Goal: Find specific page/section: Find specific page/section

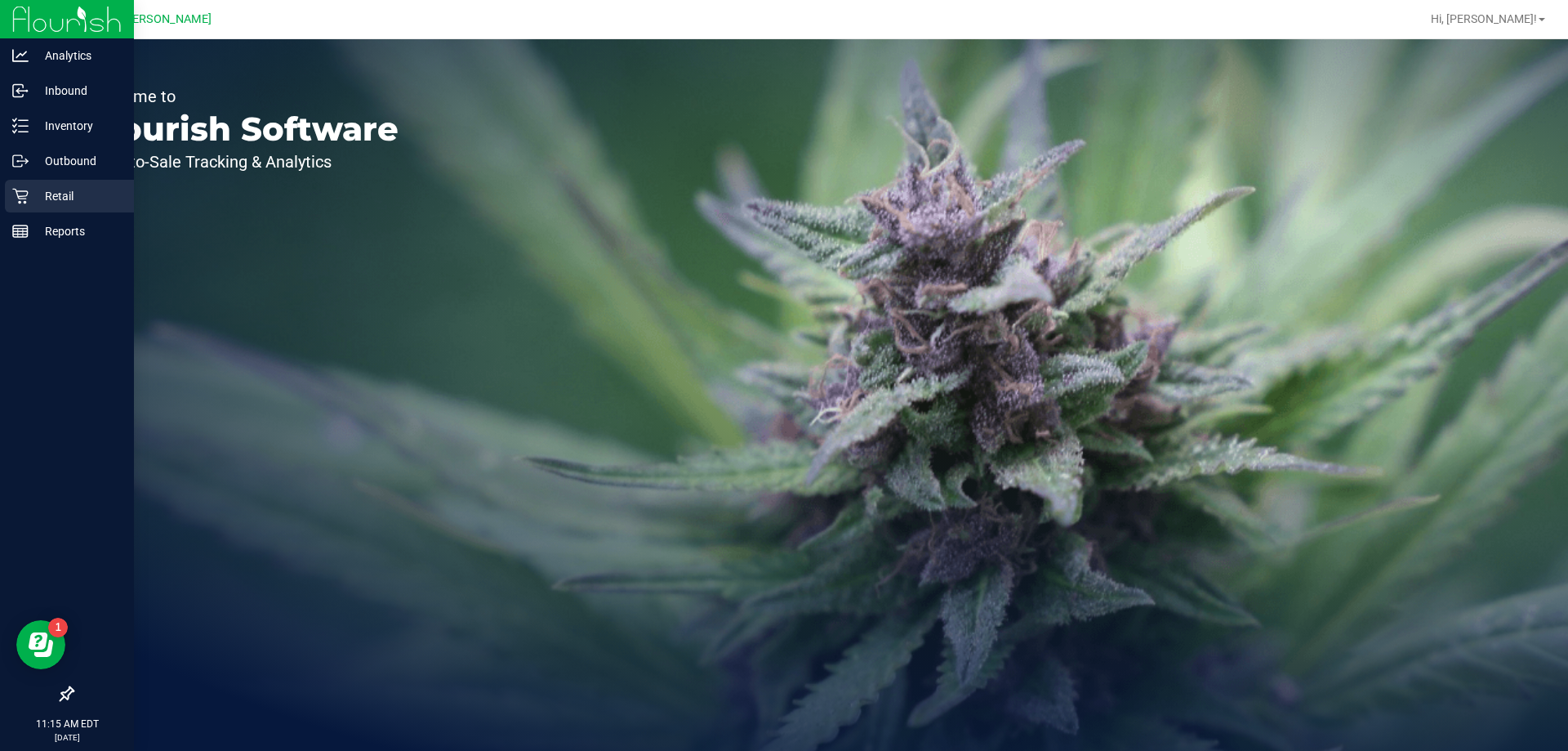
click at [45, 187] on p "Retail" at bounding box center [77, 196] width 98 height 19
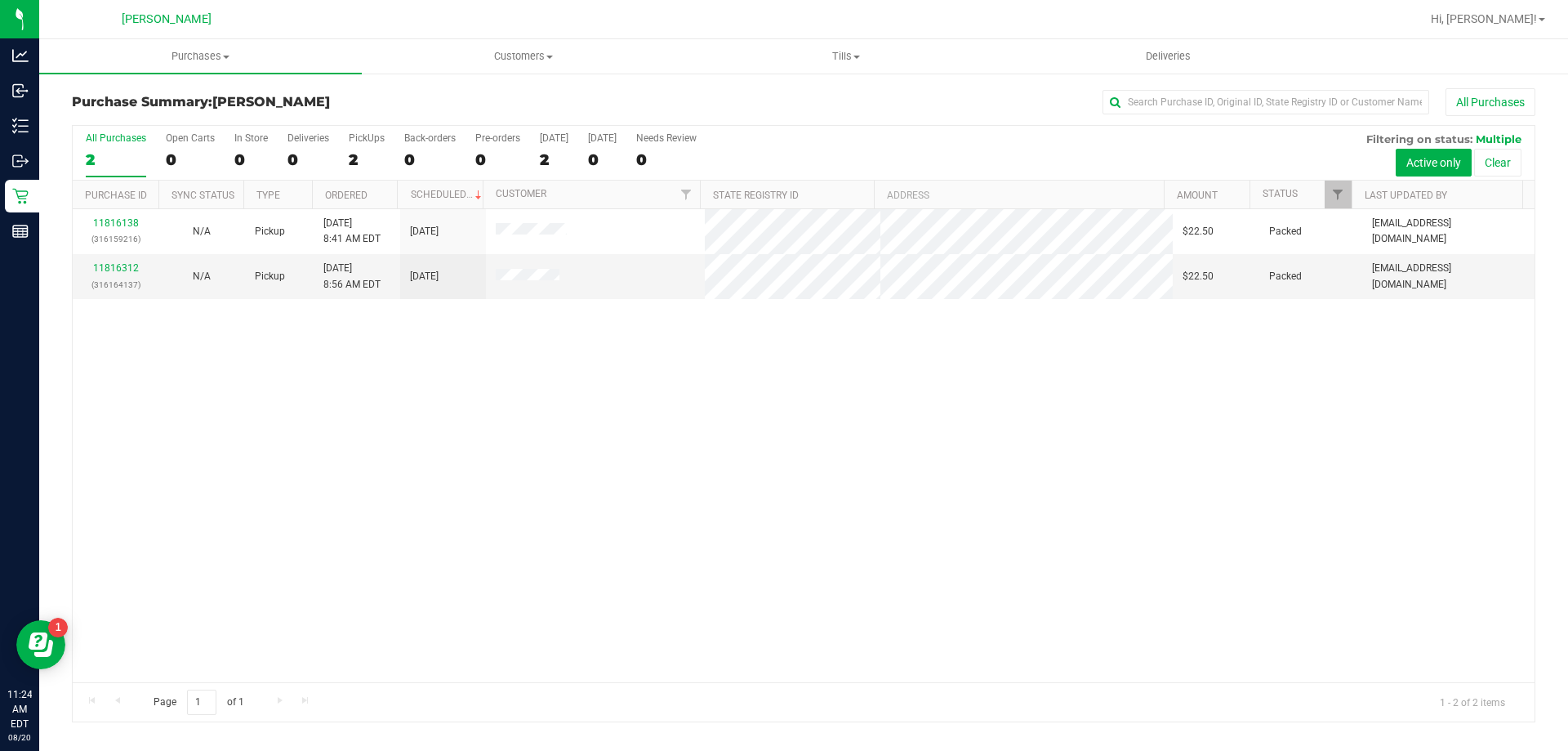
click at [193, 553] on div "11816138 (316159216) N/A Pickup [DATE] 8:41 AM EDT 8/20/2025 $22.50 Packed [EMA…" at bounding box center [804, 446] width 1463 height 474
